Goal: Navigation & Orientation: Understand site structure

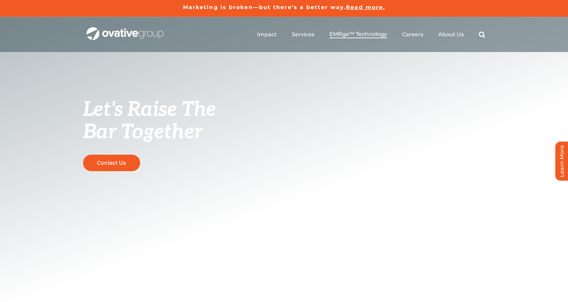
click at [344, 36] on span "EMRge™ Technology" at bounding box center [358, 34] width 58 height 7
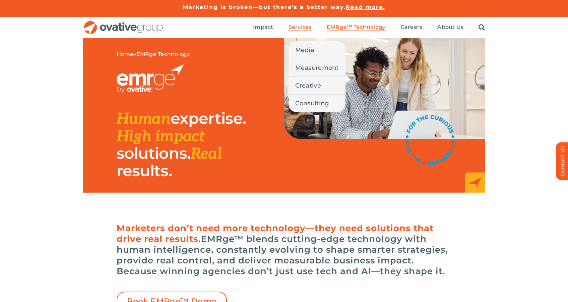
click at [295, 26] on span "Services" at bounding box center [300, 27] width 23 height 7
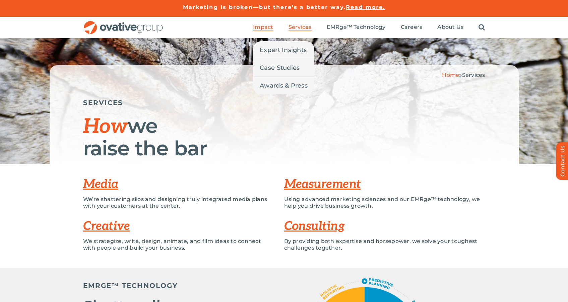
click at [259, 30] on span "Impact" at bounding box center [263, 27] width 20 height 7
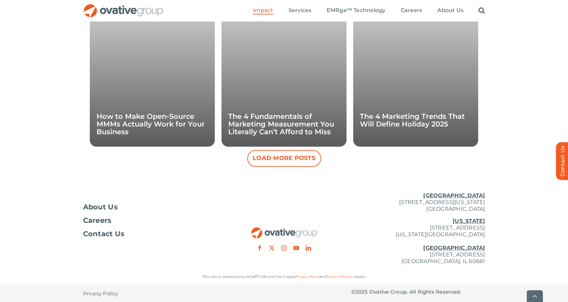
scroll to position [667, 0]
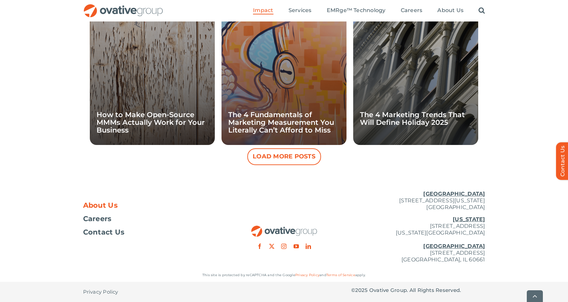
click at [115, 205] on span "About Us" at bounding box center [100, 205] width 35 height 7
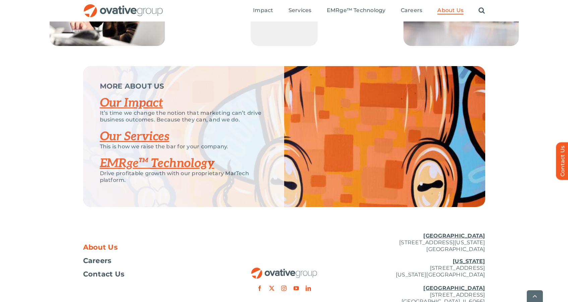
scroll to position [1416, 0]
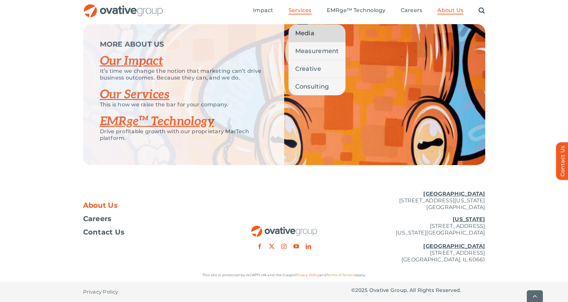
click at [302, 34] on span "Media" at bounding box center [304, 32] width 19 height 9
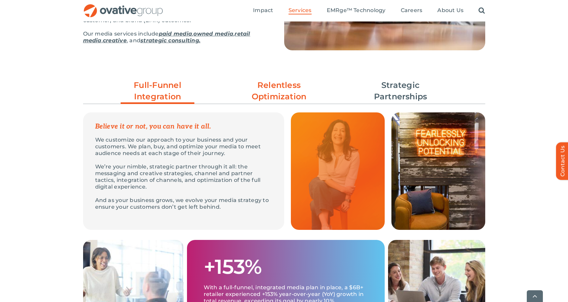
scroll to position [196, 0]
